Goal: Information Seeking & Learning: Find specific fact

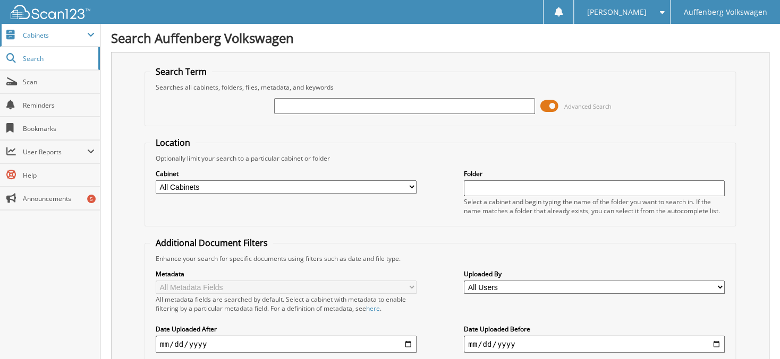
click at [35, 36] on span "Cabinets" at bounding box center [55, 35] width 64 height 9
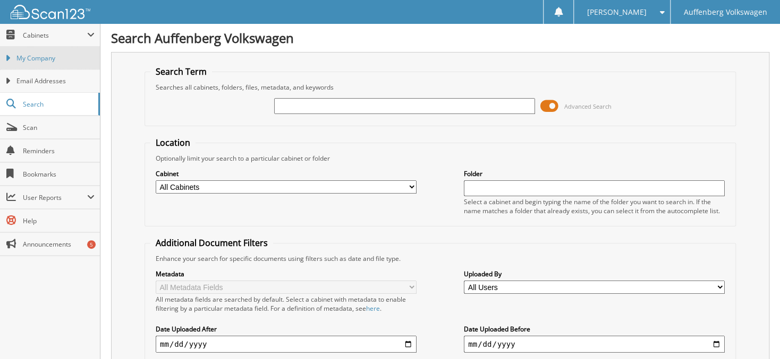
click at [39, 59] on span "My Company" at bounding box center [55, 59] width 78 height 10
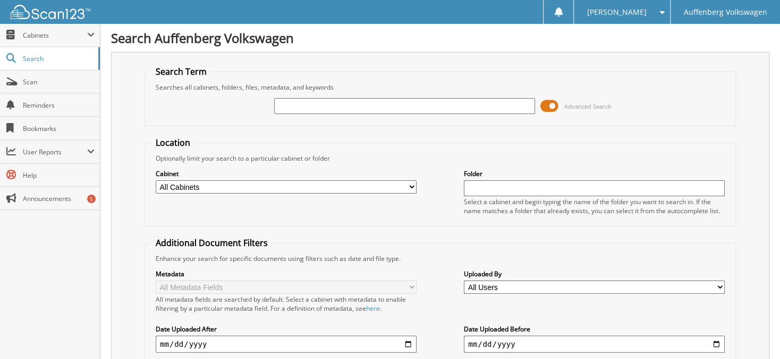
click at [288, 103] on input "text" at bounding box center [404, 106] width 261 height 16
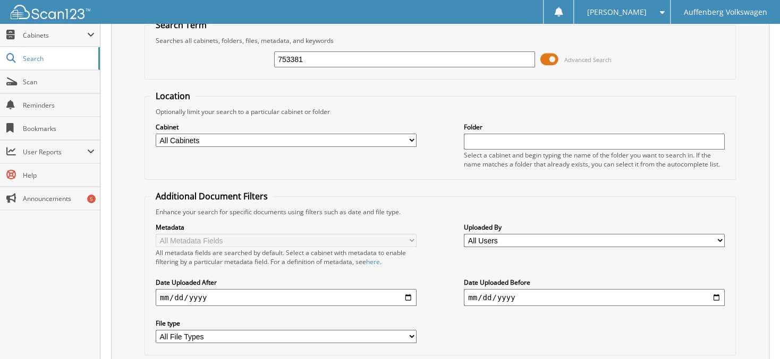
scroll to position [117, 0]
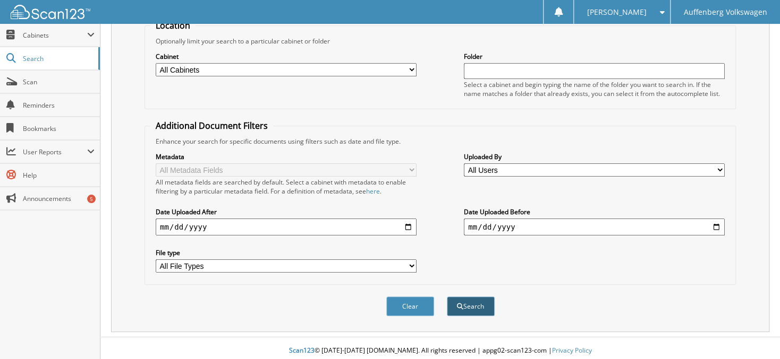
type input "753381"
click at [471, 304] on button "Search" at bounding box center [471, 307] width 48 height 20
